Goal: Information Seeking & Learning: Learn about a topic

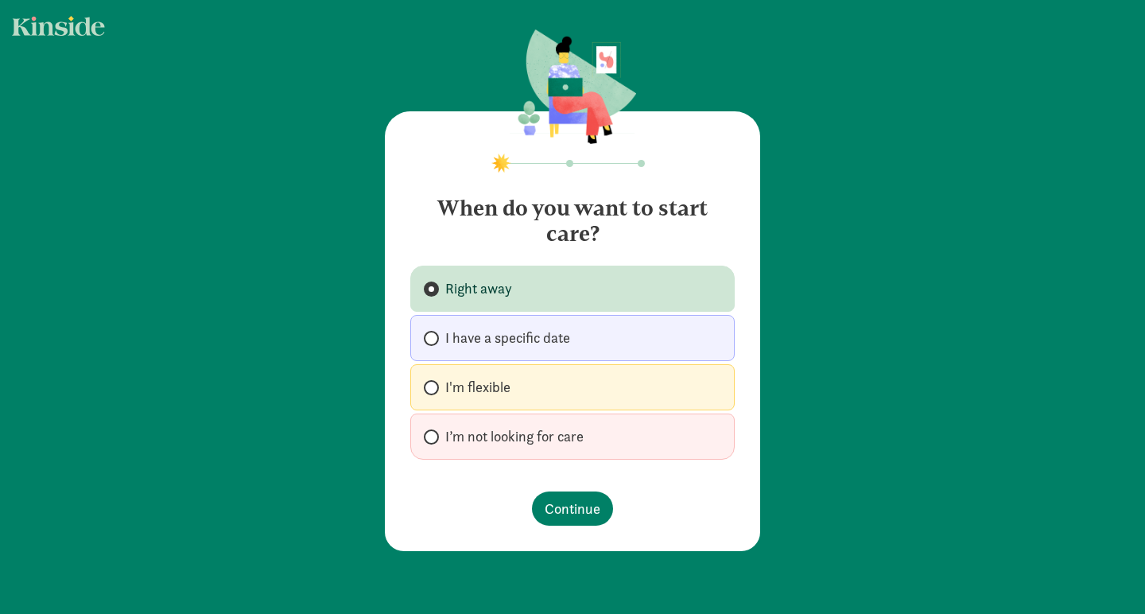
click at [437, 381] on label "I'm flexible" at bounding box center [572, 387] width 324 height 46
click at [434, 382] on input "I'm flexible" at bounding box center [429, 387] width 10 height 10
radio input "true"
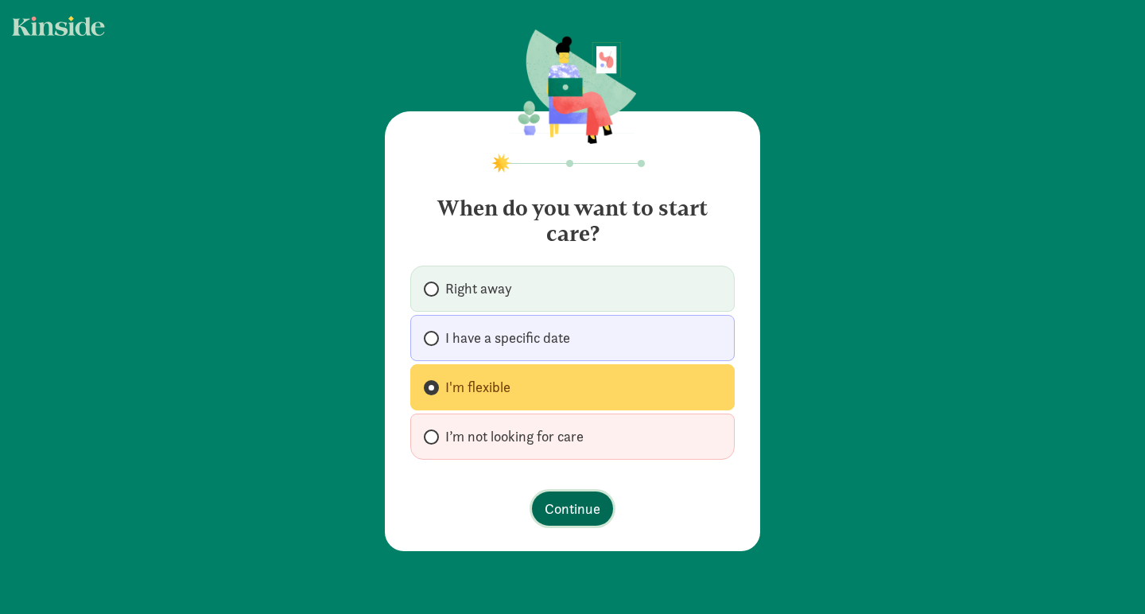
click at [574, 511] on span "Continue" at bounding box center [573, 508] width 56 height 21
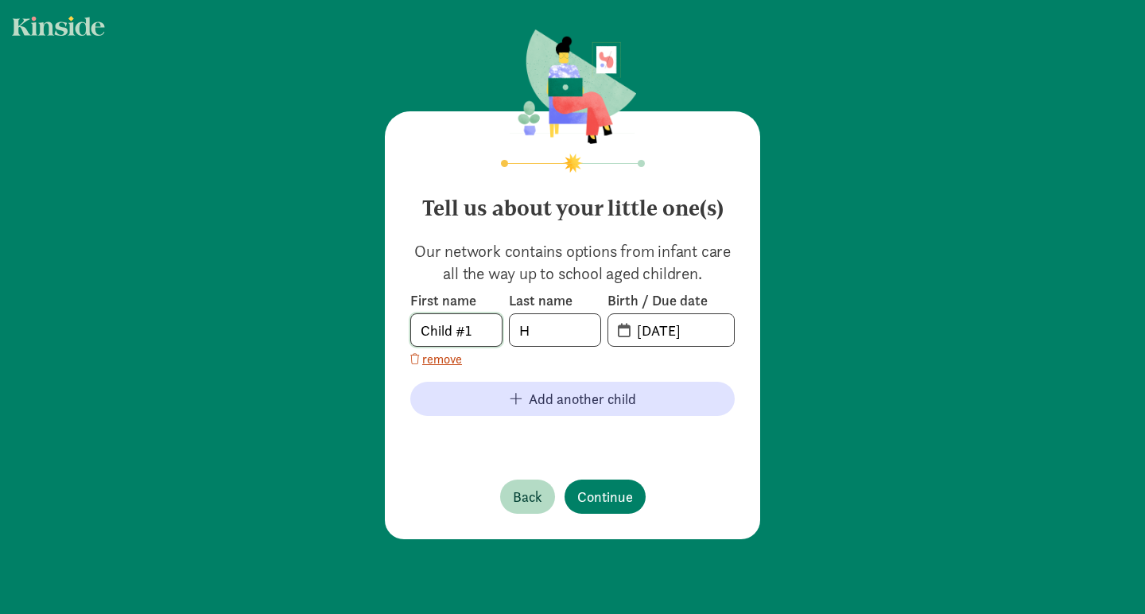
click at [467, 332] on input "Child #1" at bounding box center [456, 330] width 91 height 32
type input "Demi"
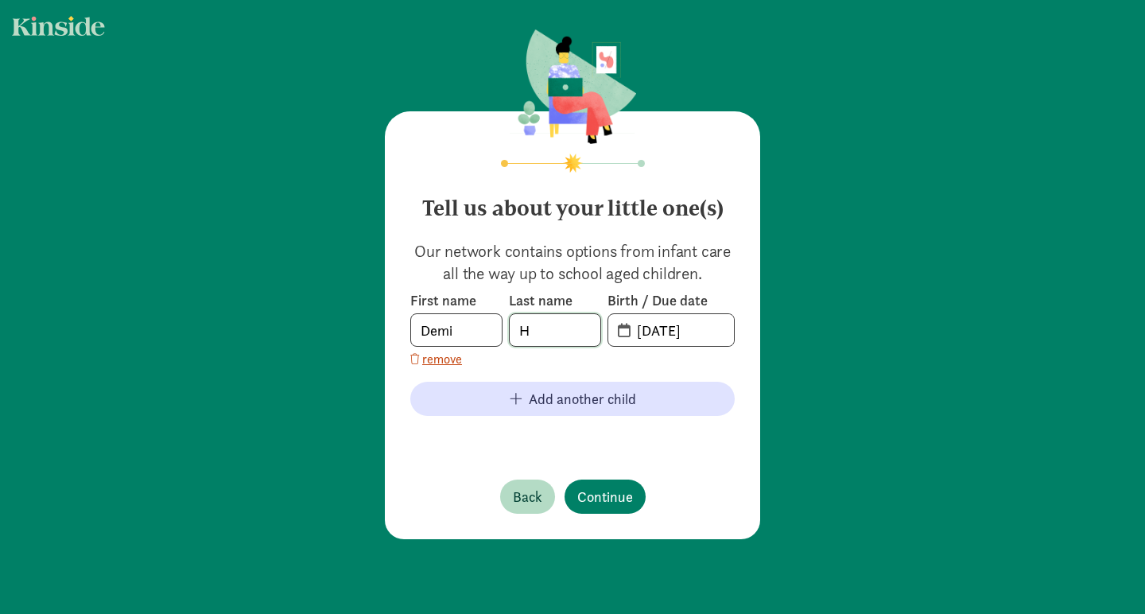
click at [564, 336] on input "H" at bounding box center [555, 330] width 91 height 32
type input "Hill"
click at [665, 332] on input "08-21-2025" at bounding box center [680, 330] width 107 height 32
click at [708, 332] on input "08-21-2025" at bounding box center [680, 330] width 107 height 32
click at [633, 332] on input "08-21-2025" at bounding box center [680, 330] width 107 height 32
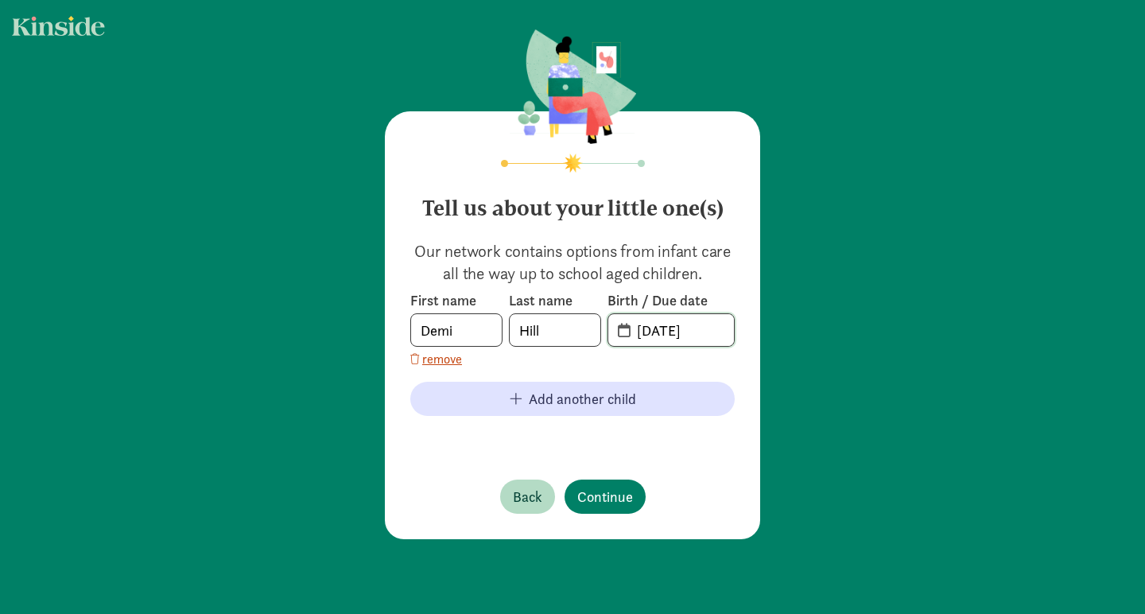
click at [633, 332] on input "08-21-2025" at bounding box center [680, 330] width 107 height 32
type input "03-31-2021"
click at [678, 441] on footer at bounding box center [572, 437] width 324 height 19
click at [660, 327] on input "20-21-0331" at bounding box center [680, 330] width 107 height 32
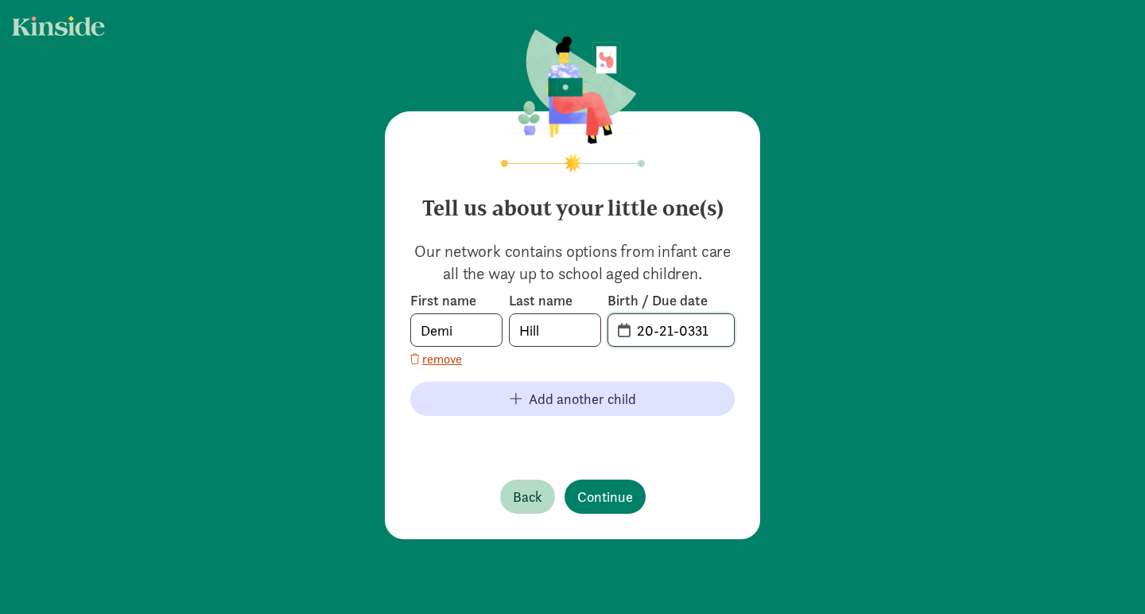
click at [660, 327] on input "20-21-0331" at bounding box center [680, 330] width 107 height 32
click at [630, 332] on input "21-03-3" at bounding box center [680, 330] width 107 height 32
click at [626, 334] on span "21-03-3" at bounding box center [671, 330] width 126 height 32
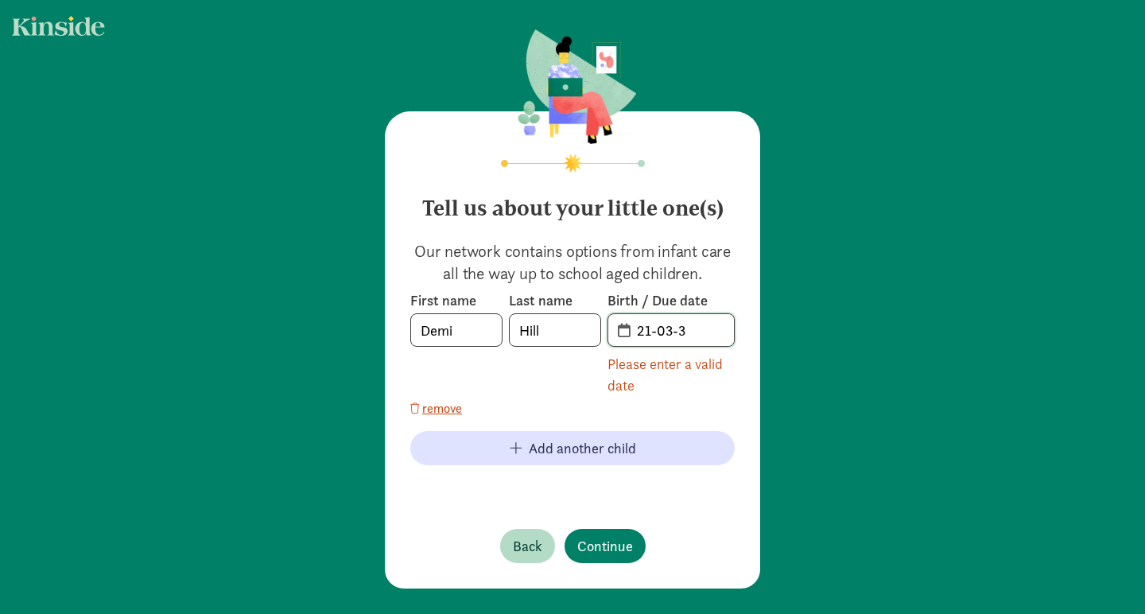
drag, startPoint x: 706, startPoint y: 329, endPoint x: 620, endPoint y: 330, distance: 85.9
click at [620, 330] on span "21-03-3" at bounding box center [671, 330] width 126 height 32
type input "0"
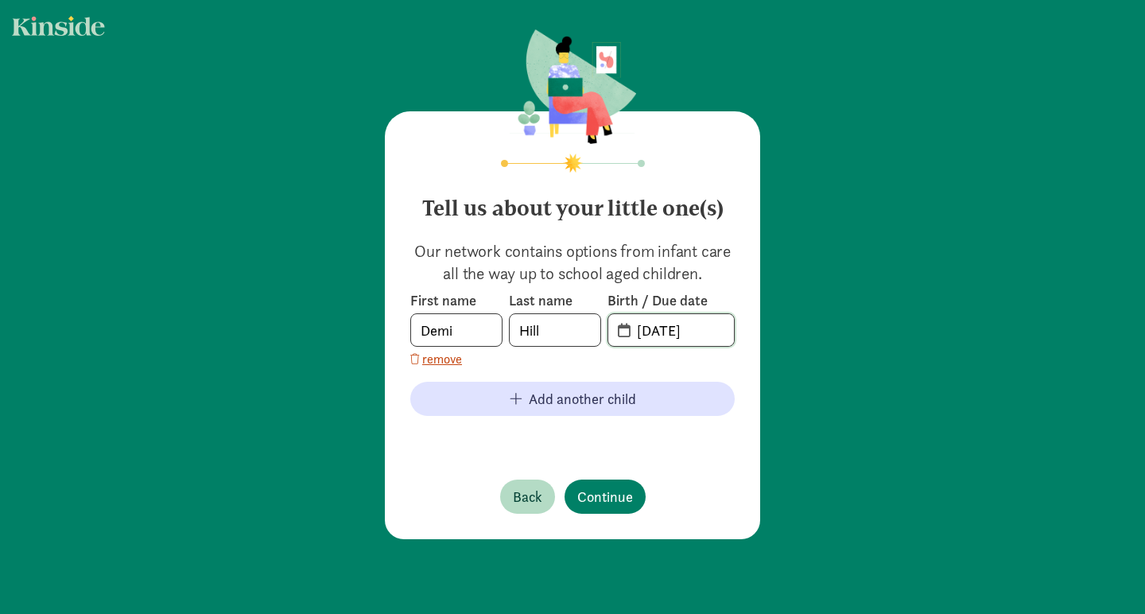
type input "03-31-2021"
click at [677, 428] on footer at bounding box center [572, 437] width 324 height 19
click at [611, 489] on span "Continue" at bounding box center [605, 496] width 56 height 21
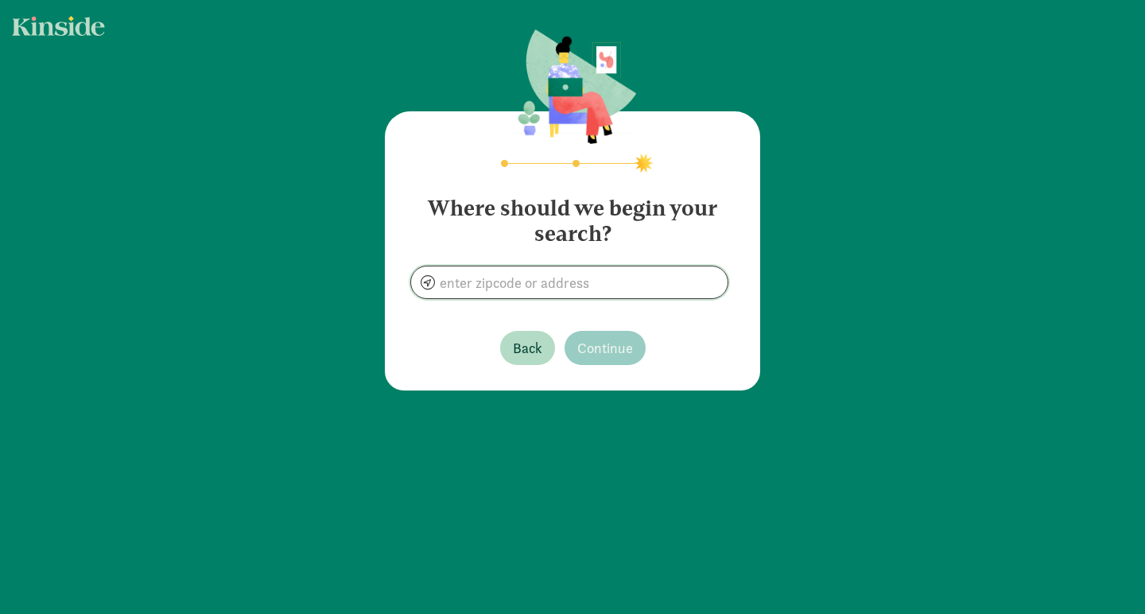
click at [529, 285] on input at bounding box center [569, 282] width 316 height 32
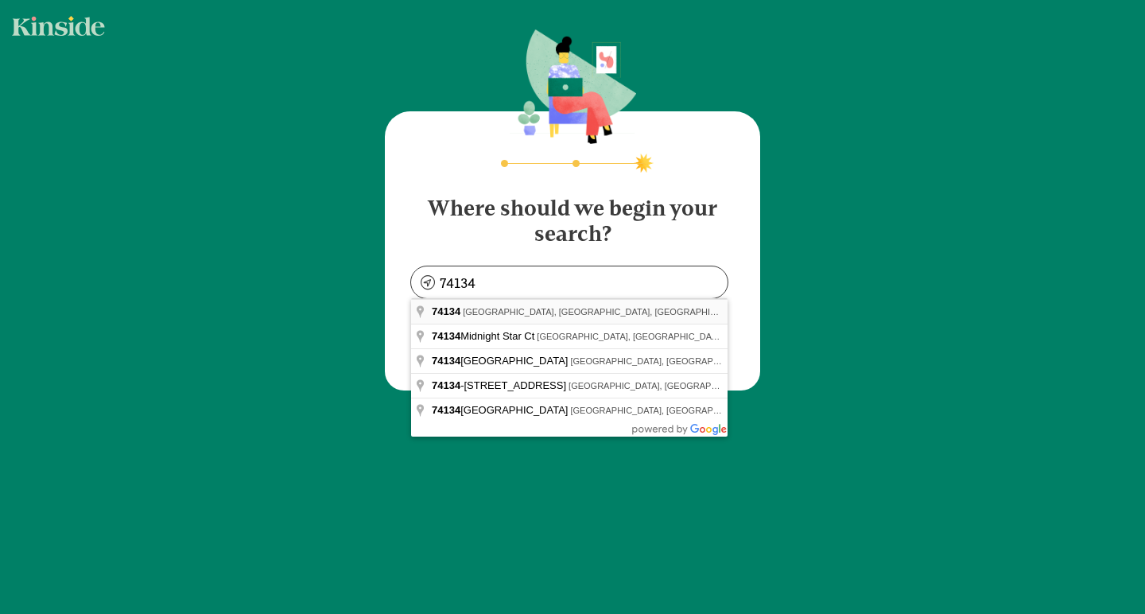
type input "Tulsa, OK 74134, USA"
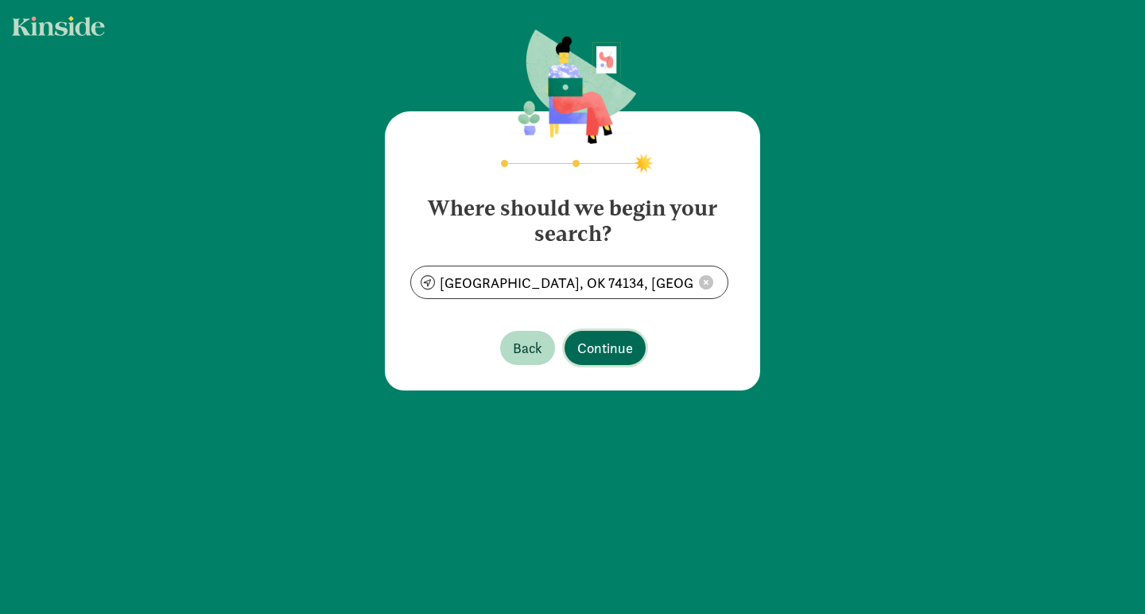
click at [594, 342] on span "Continue" at bounding box center [605, 347] width 56 height 21
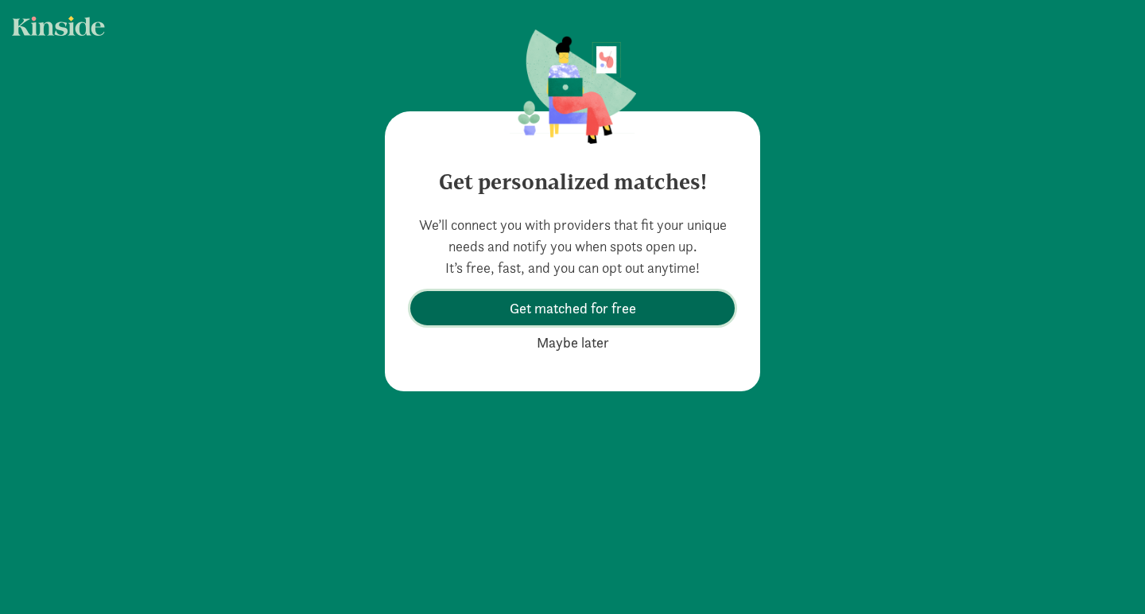
drag, startPoint x: 584, startPoint y: 307, endPoint x: 574, endPoint y: 338, distance: 32.4
click at [574, 338] on div "We’ll connect you with providers that fit your unique needs and notify you when…" at bounding box center [572, 286] width 324 height 145
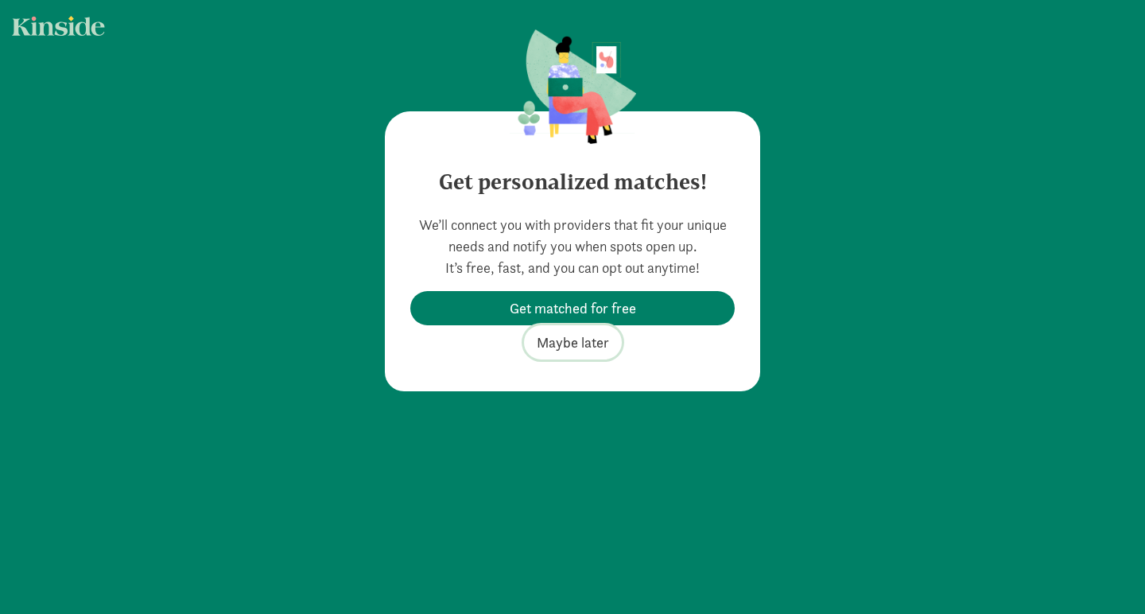
click at [572, 346] on span "Maybe later" at bounding box center [573, 342] width 72 height 21
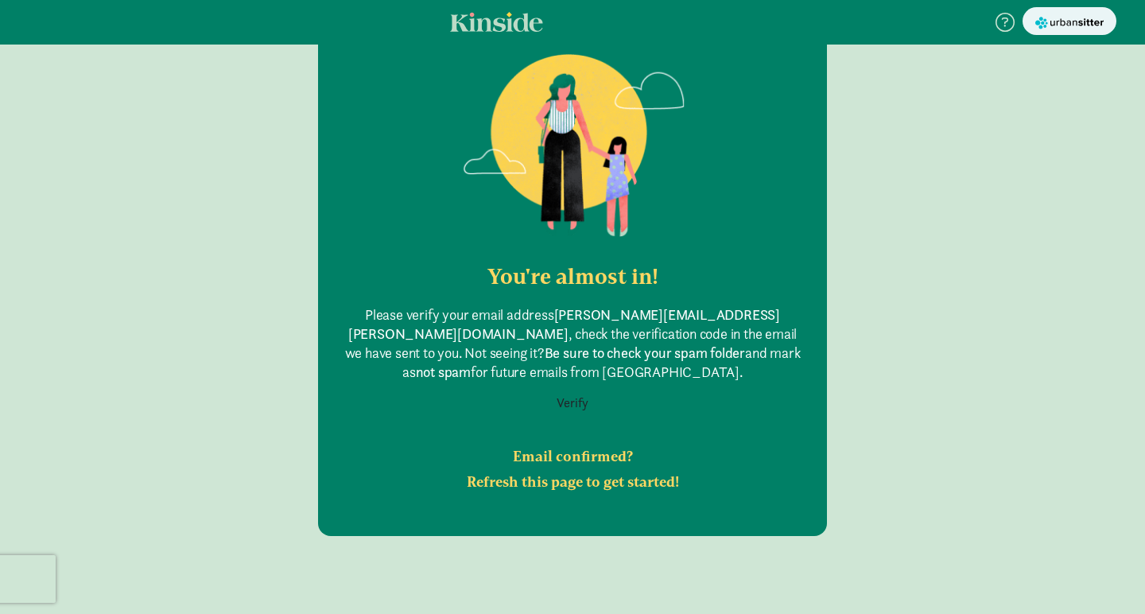
scroll to position [131, 0]
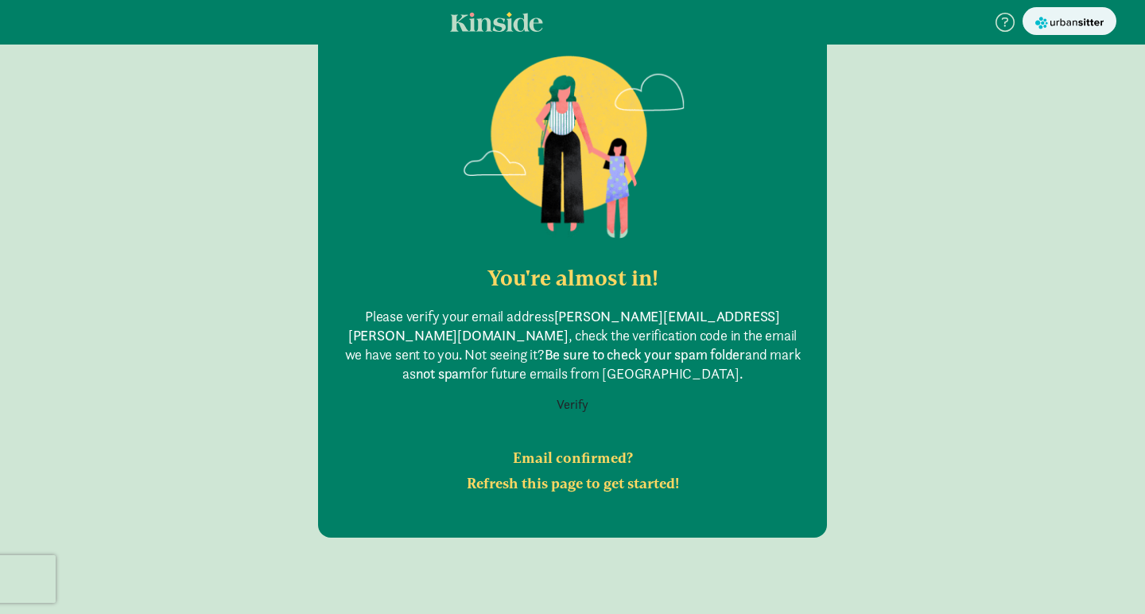
click at [533, 471] on h2 "Email confirmed? Refresh this page to get started!" at bounding box center [572, 470] width 458 height 51
click at [575, 445] on h2 "Email confirmed? Refresh this page to get started!" at bounding box center [572, 470] width 458 height 51
click at [569, 390] on button "Verify" at bounding box center [572, 405] width 52 height 30
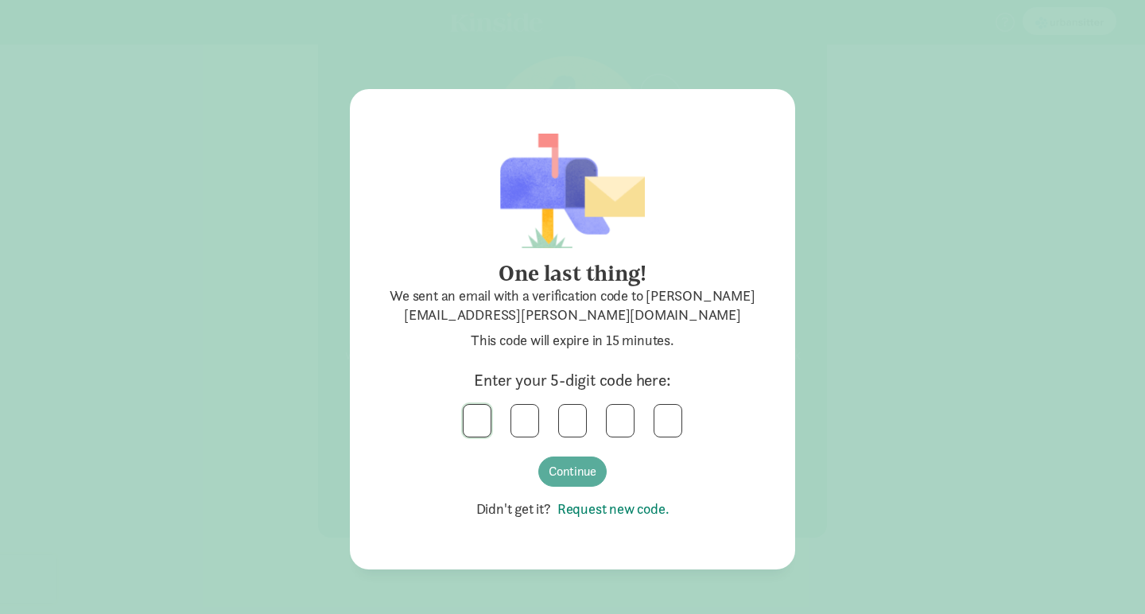
click at [474, 417] on input "text" at bounding box center [476, 421] width 27 height 32
click at [479, 411] on input "7" at bounding box center [476, 421] width 27 height 32
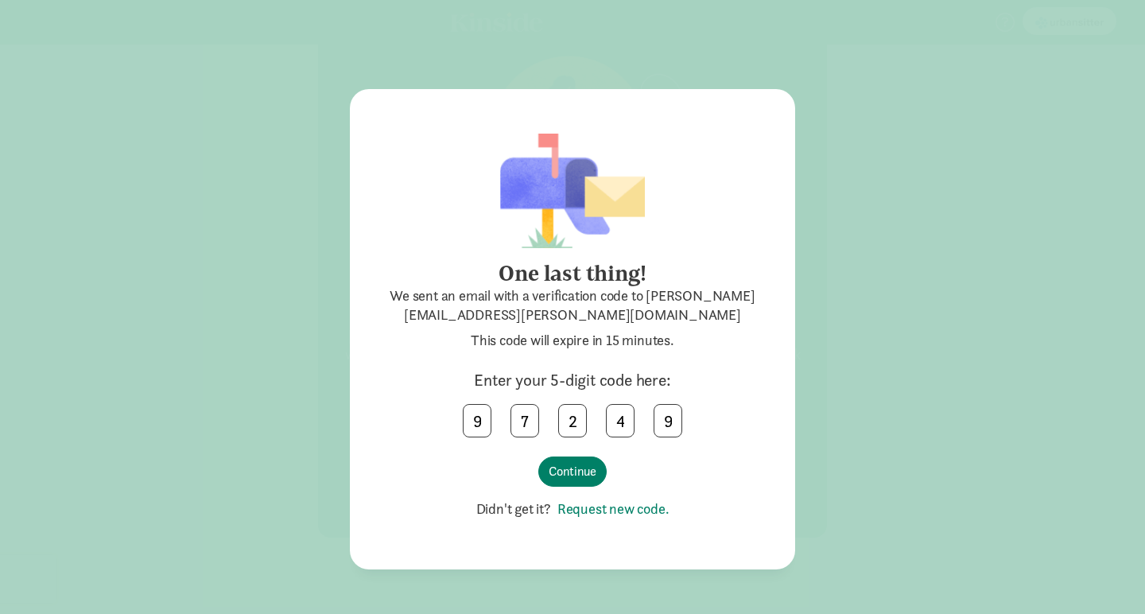
click at [565, 467] on button "Continue" at bounding box center [572, 471] width 68 height 30
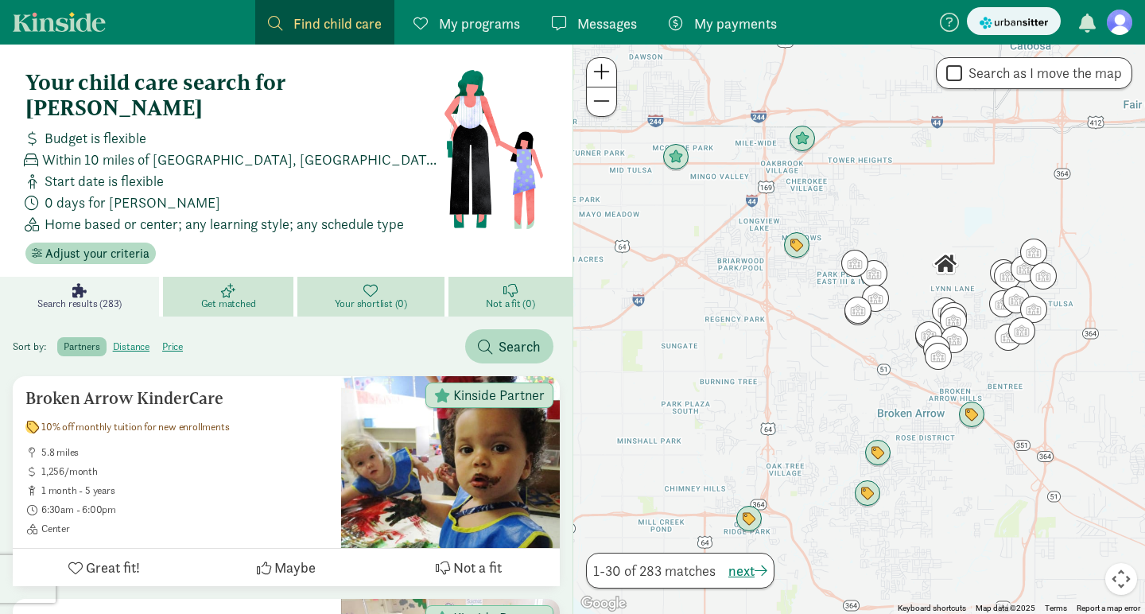
click at [793, 410] on div at bounding box center [859, 329] width 572 height 569
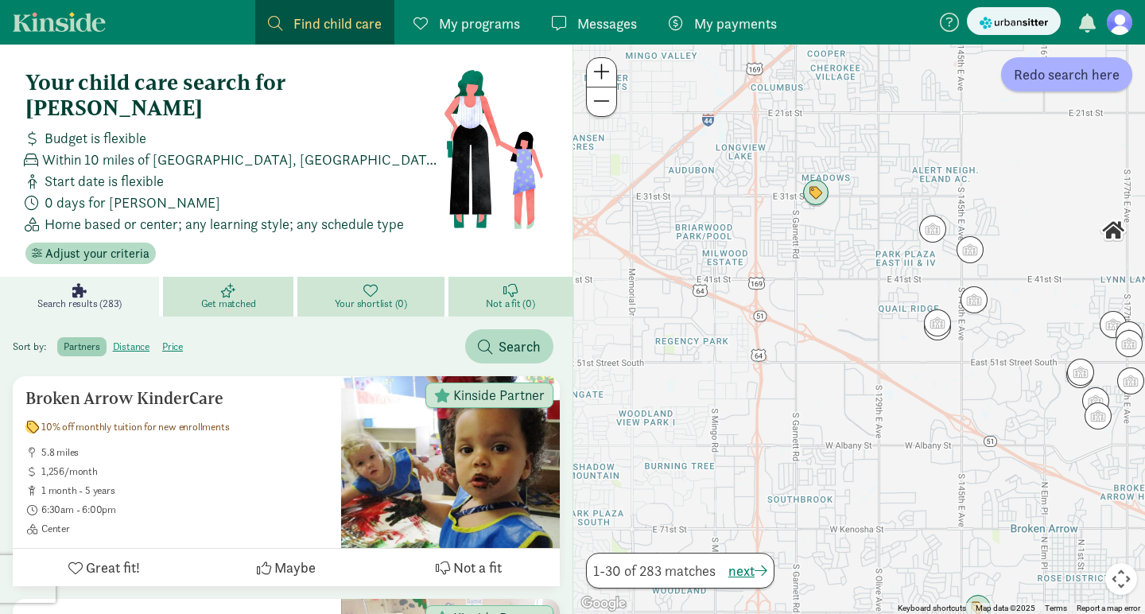
drag, startPoint x: 705, startPoint y: 416, endPoint x: 723, endPoint y: 530, distance: 115.8
click at [723, 530] on div at bounding box center [859, 329] width 572 height 569
click at [816, 194] on img "Click to see details" at bounding box center [816, 193] width 30 height 30
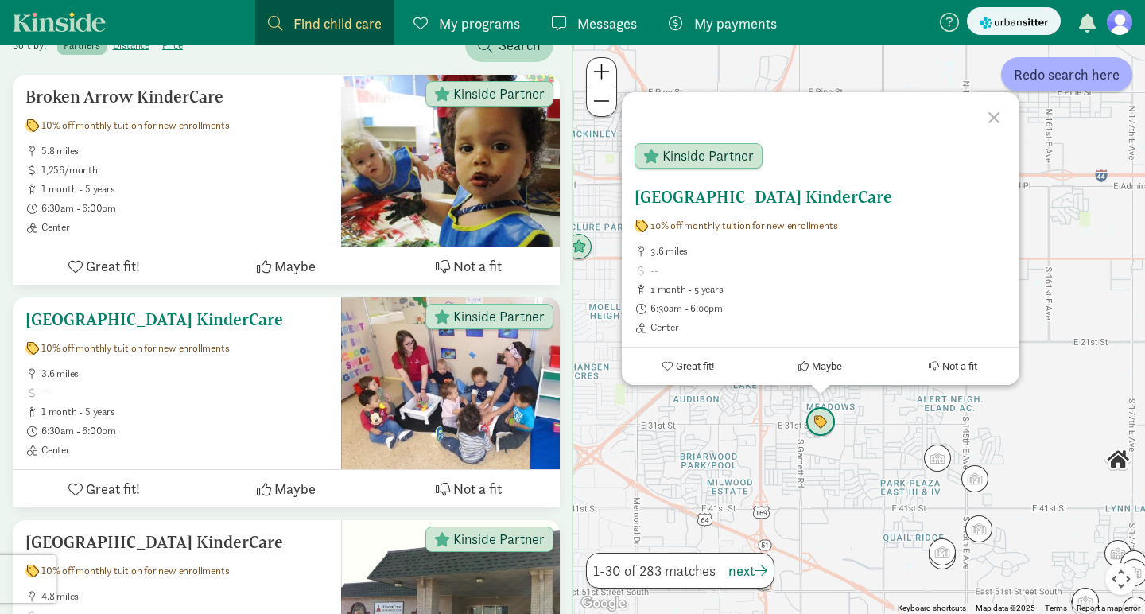
scroll to position [300, 0]
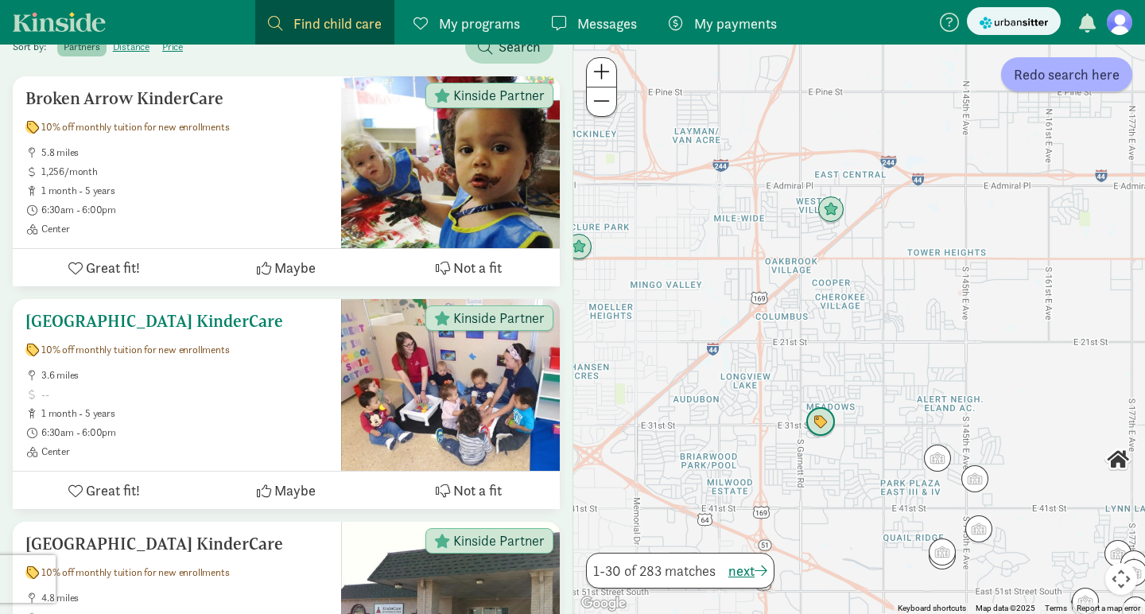
click at [493, 311] on span "Kinside Partner" at bounding box center [498, 318] width 91 height 14
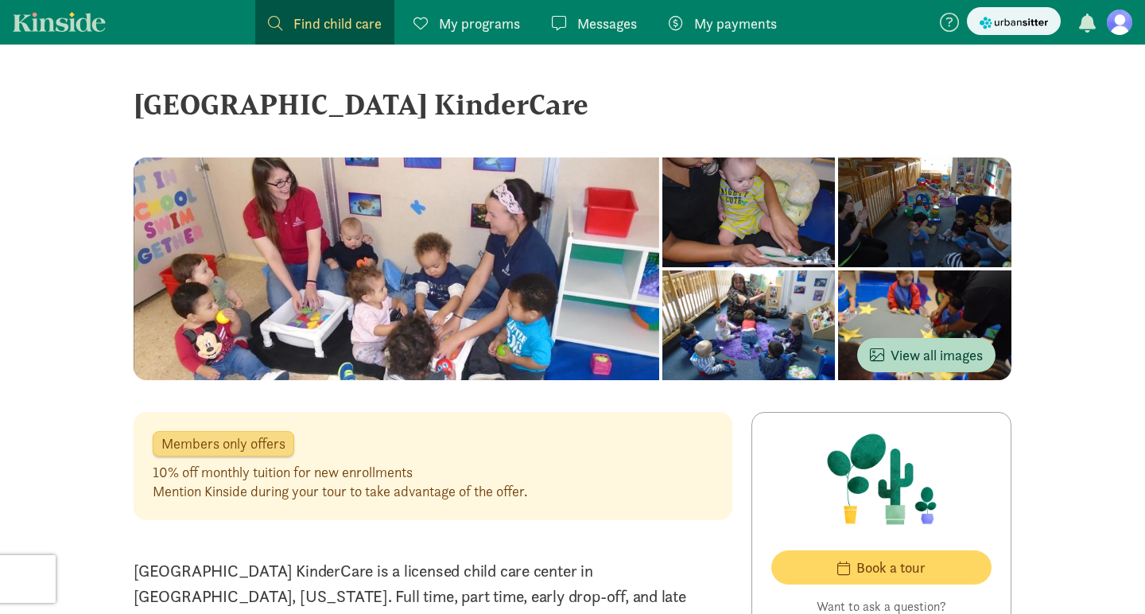
click at [838, 181] on div at bounding box center [924, 212] width 173 height 110
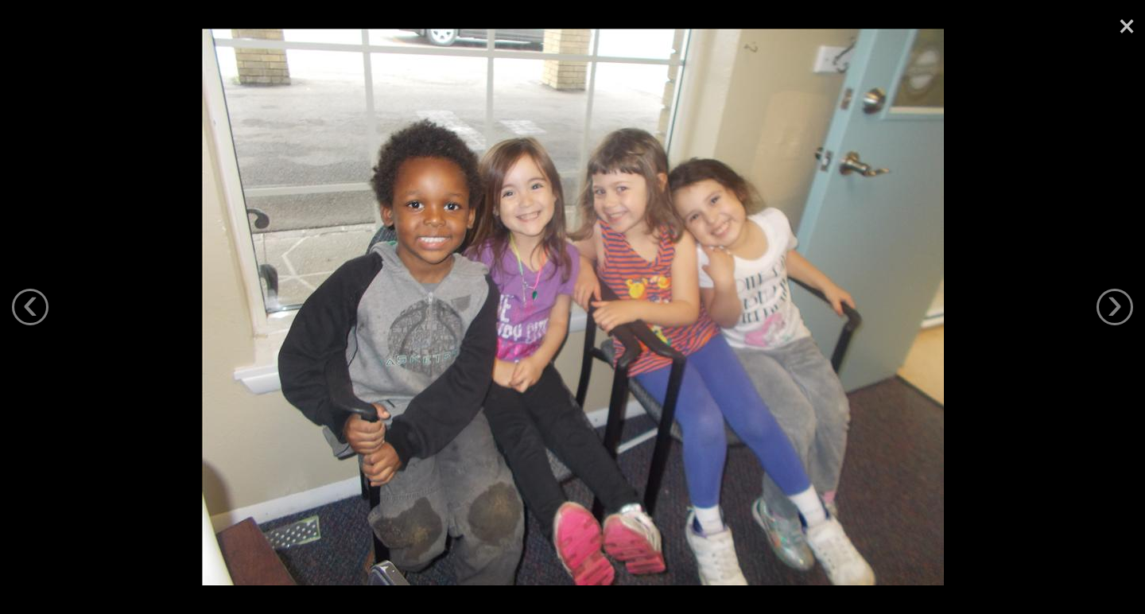
click at [1118, 17] on link "×" at bounding box center [1126, 24] width 37 height 48
